Goal: Information Seeking & Learning: Check status

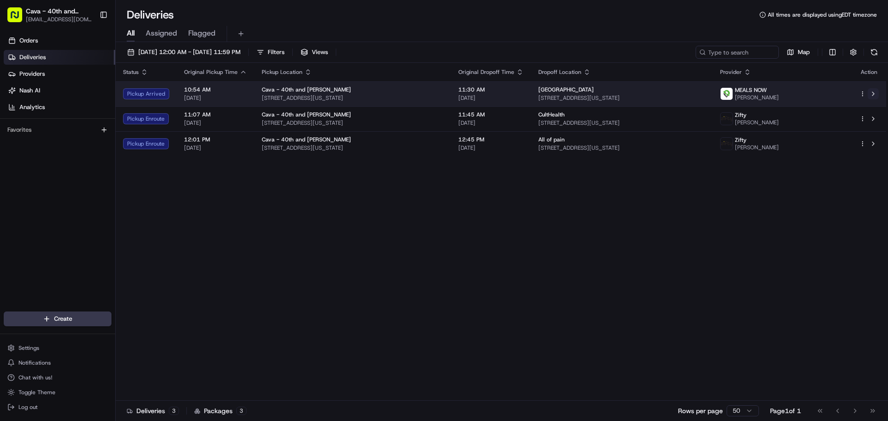
click at [872, 95] on button at bounding box center [873, 93] width 11 height 11
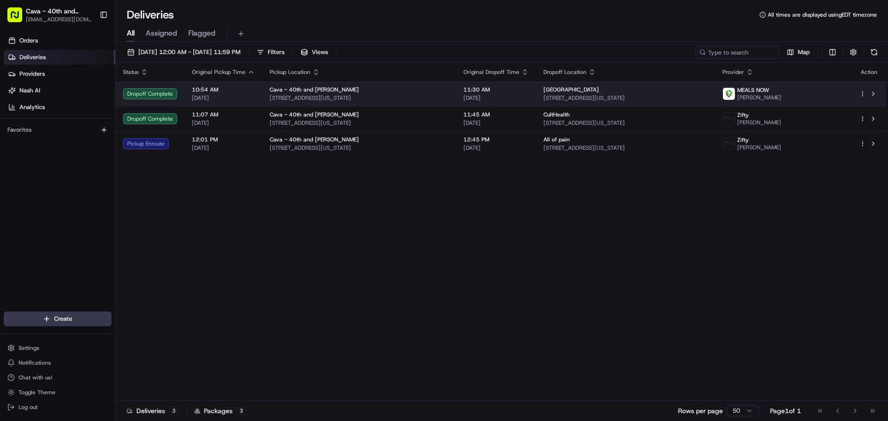
click at [514, 86] on td "11:30 AM 08/22/2025" at bounding box center [496, 93] width 80 height 25
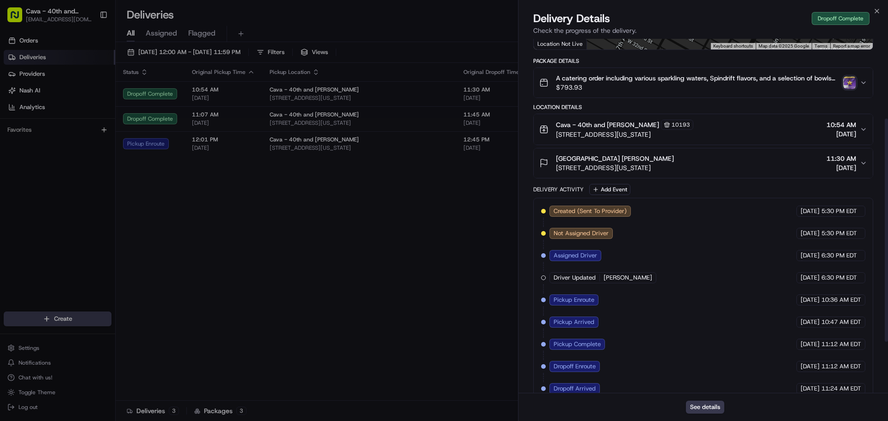
scroll to position [116, 0]
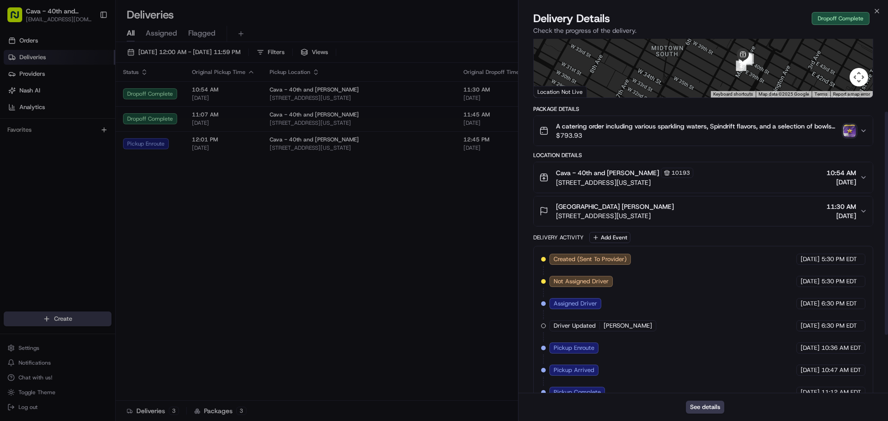
click at [812, 219] on div "New Amsterdam Theatre Luz Chan 214 W 42nd St, New York, NY 10036, USA 11:30 AM …" at bounding box center [699, 211] width 321 height 19
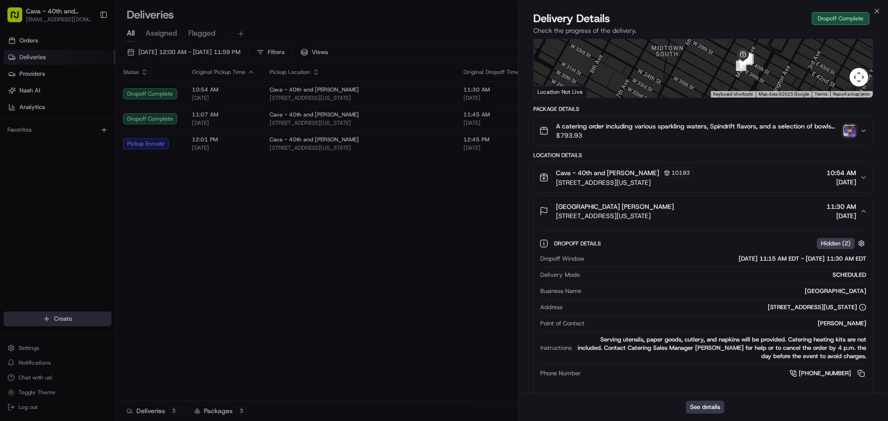
click at [848, 137] on img "button" at bounding box center [849, 130] width 13 height 13
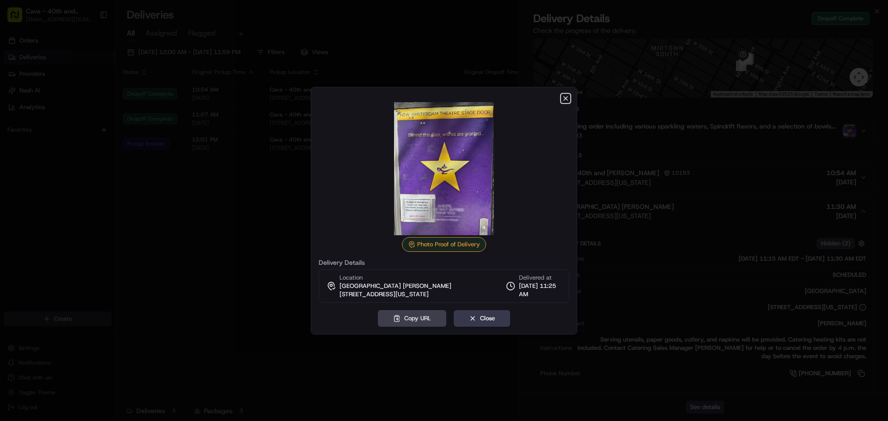
click at [566, 100] on icon "button" at bounding box center [565, 98] width 7 height 7
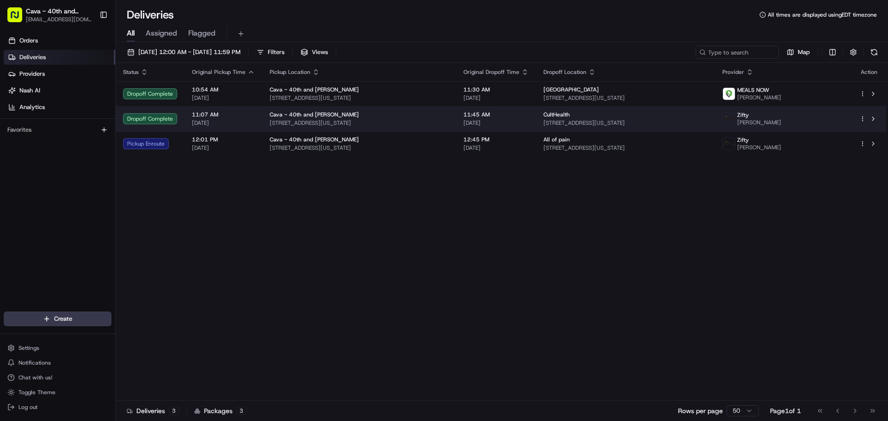
click at [511, 115] on span "11:45 AM" at bounding box center [496, 114] width 65 height 7
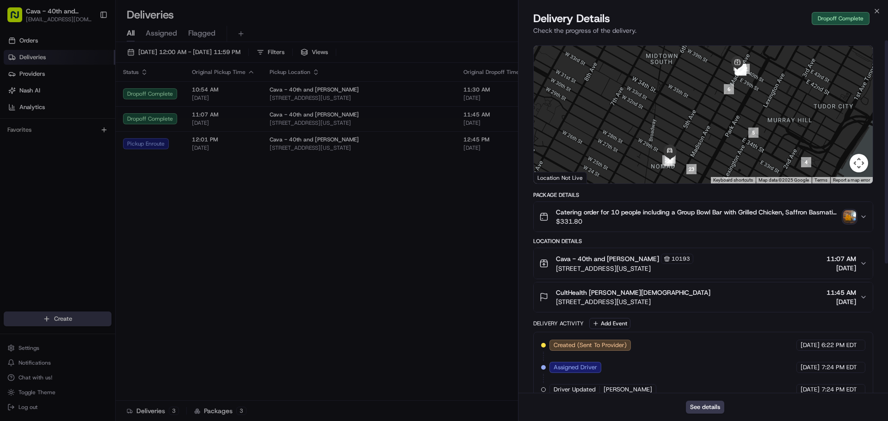
scroll to position [0, 0]
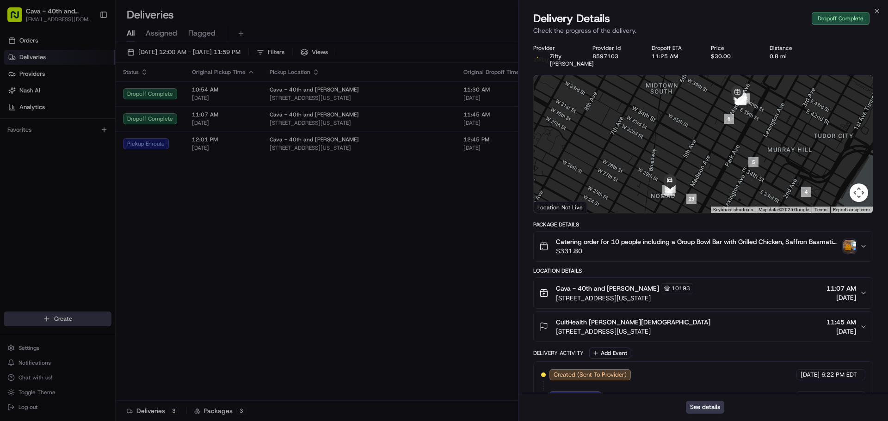
click at [849, 253] on img "button" at bounding box center [849, 246] width 13 height 13
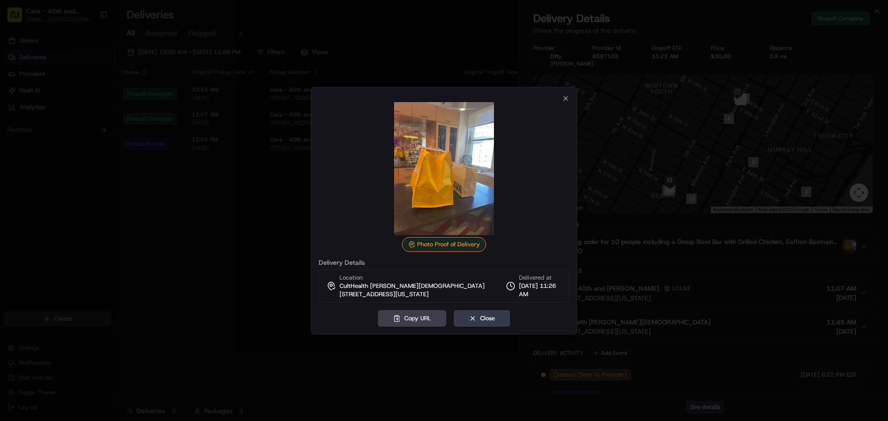
drag, startPoint x: 277, startPoint y: 278, endPoint x: 289, endPoint y: 277, distance: 12.1
click at [280, 278] on div at bounding box center [444, 210] width 888 height 421
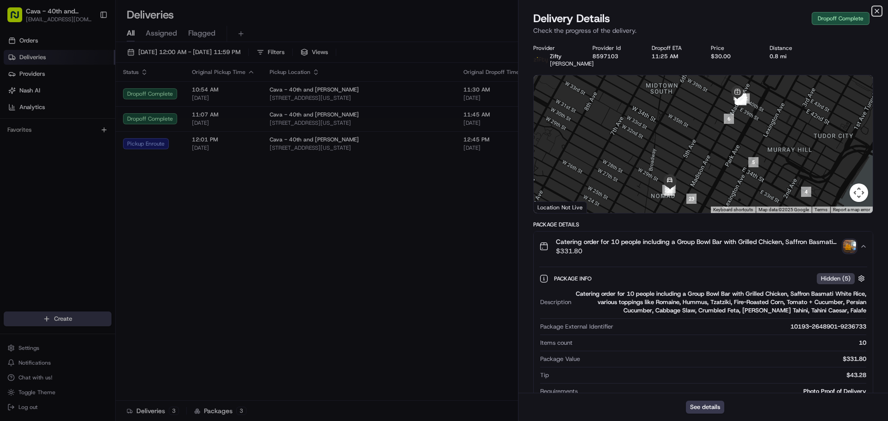
click at [878, 11] on icon "button" at bounding box center [876, 10] width 7 height 7
